Goal: Complete application form

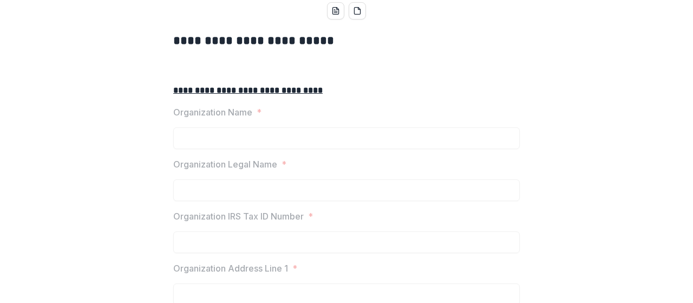
scroll to position [162, 0]
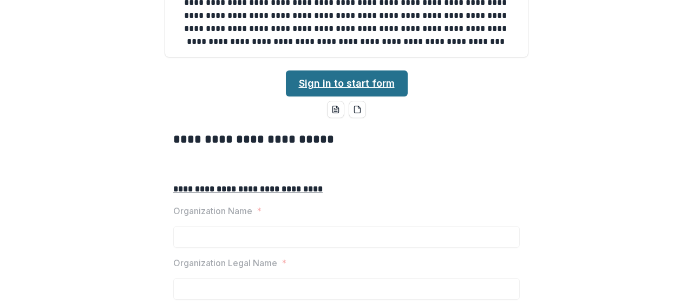
click at [376, 96] on link "Sign in to start form" at bounding box center [347, 83] width 122 height 26
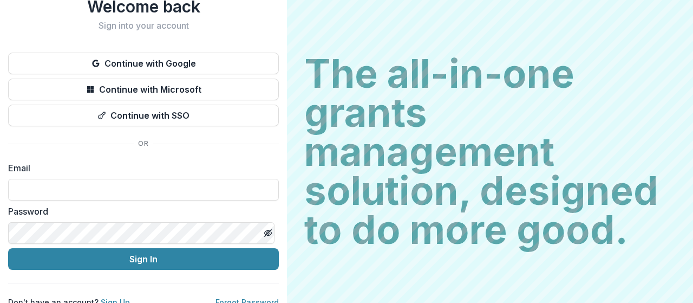
scroll to position [51, 0]
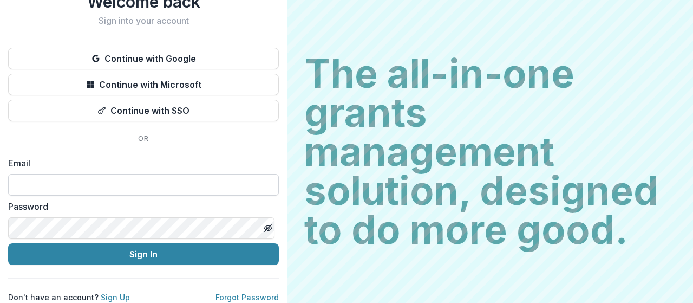
click at [156, 176] on input at bounding box center [143, 185] width 271 height 22
type input "*"
